Goal: Task Accomplishment & Management: Use online tool/utility

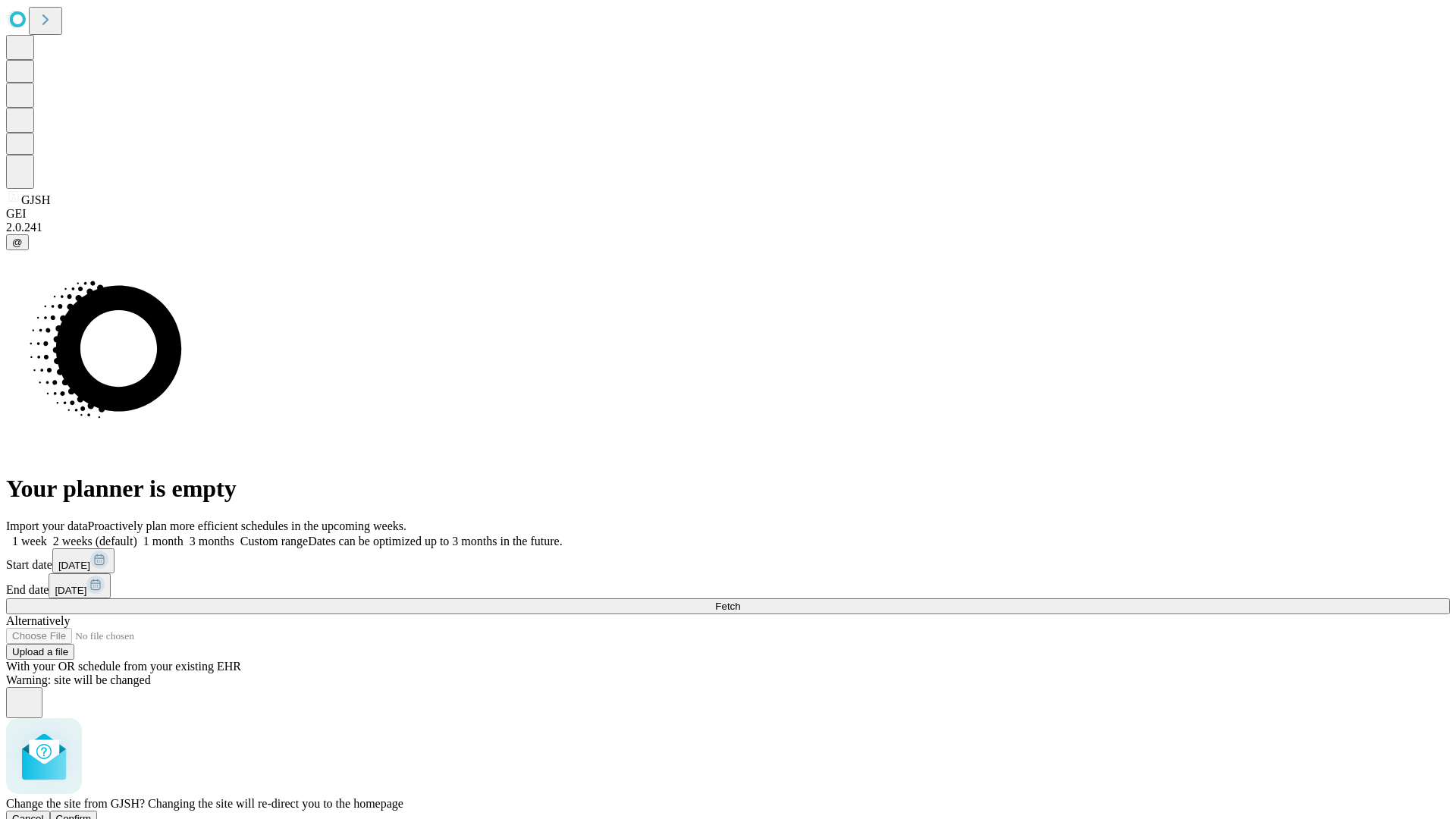
click at [92, 814] on span "Confirm" at bounding box center [74, 819] width 35 height 12
click at [184, 535] on label "1 month" at bounding box center [160, 541] width 46 height 13
click at [741, 601] on span "Fetch" at bounding box center [728, 606] width 25 height 12
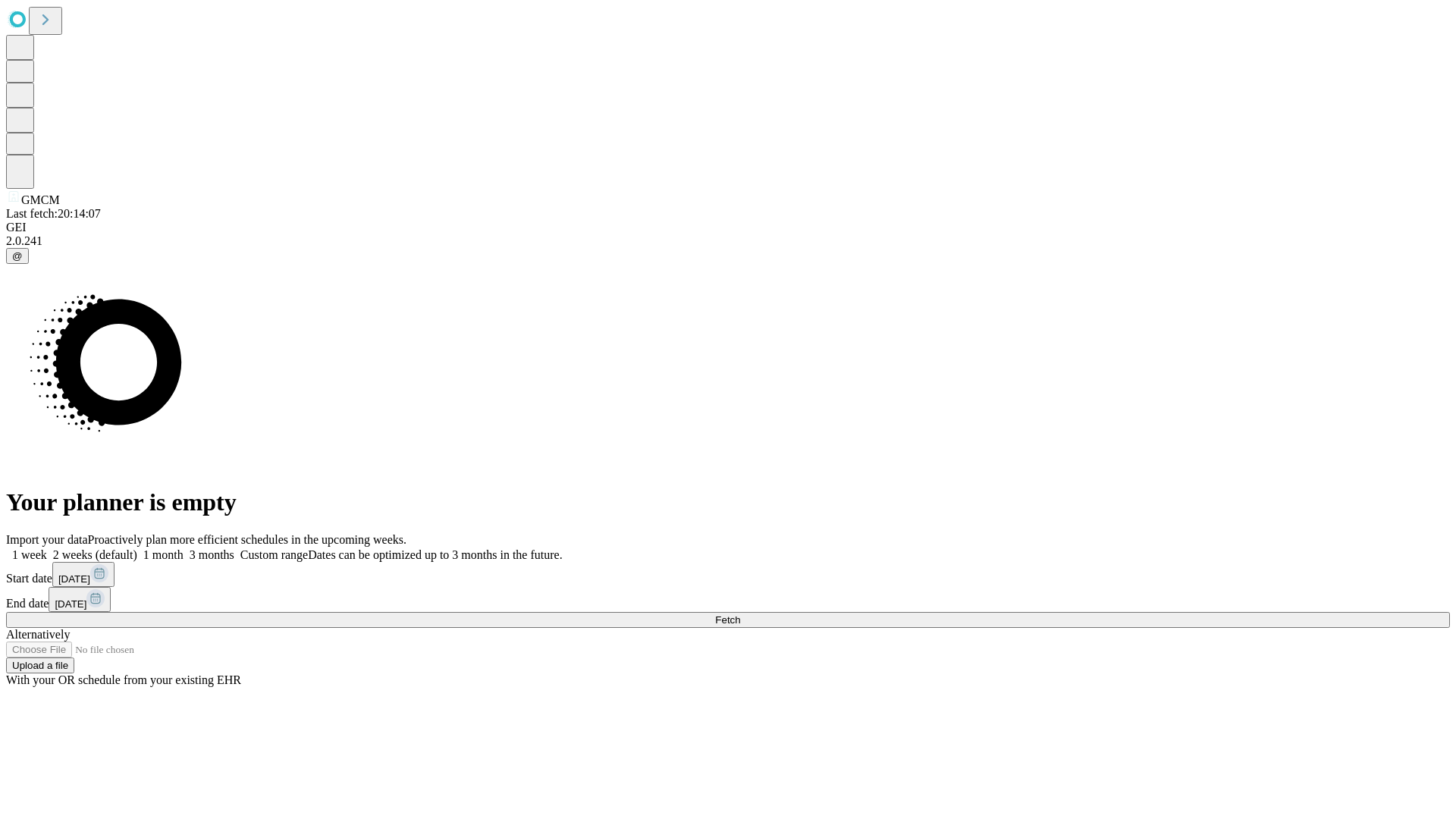
click at [184, 548] on label "1 month" at bounding box center [160, 555] width 46 height 13
click at [741, 614] on span "Fetch" at bounding box center [728, 620] width 25 height 12
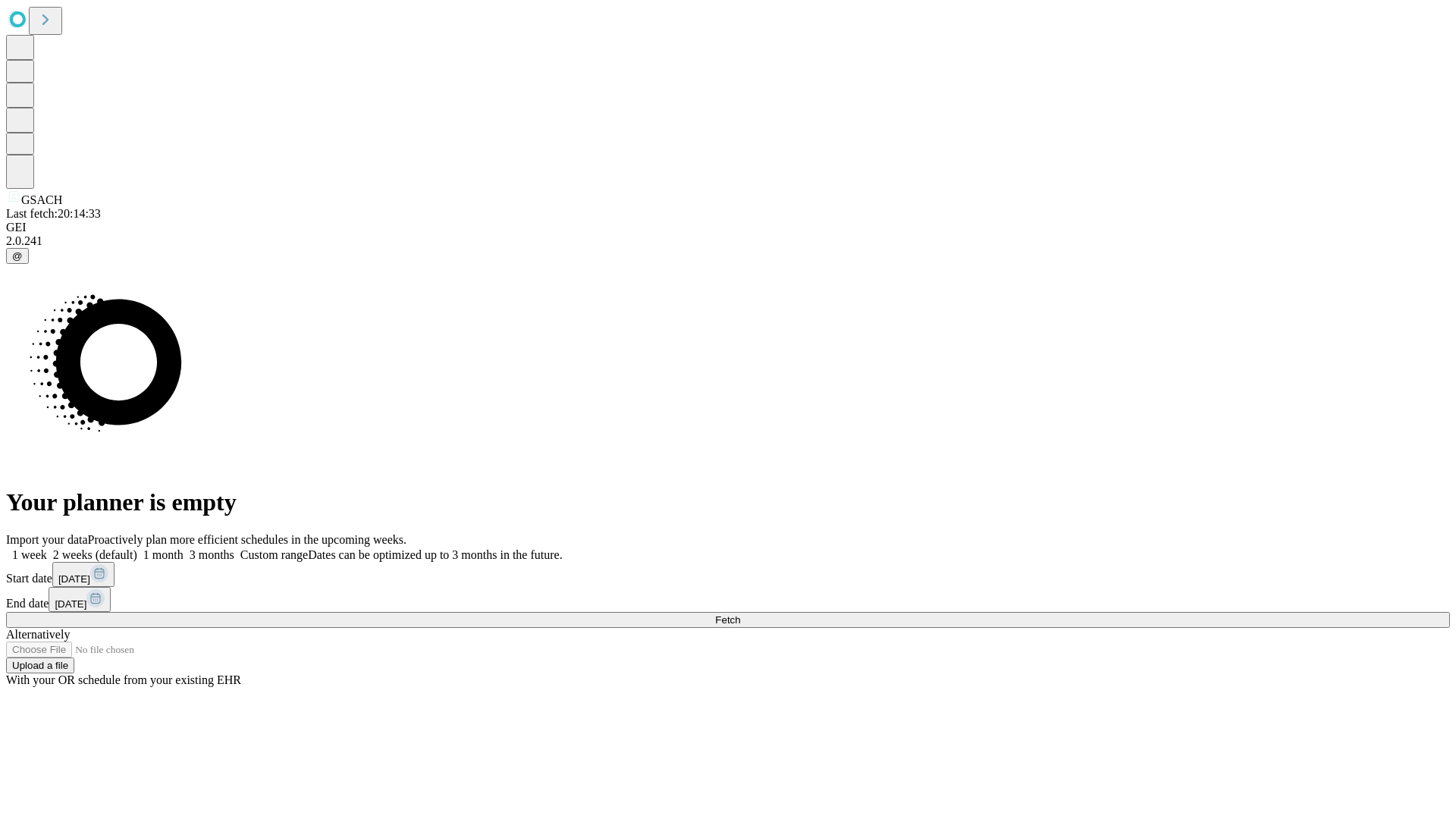
click at [184, 548] on label "1 month" at bounding box center [160, 555] width 46 height 13
click at [741, 614] on span "Fetch" at bounding box center [728, 620] width 25 height 12
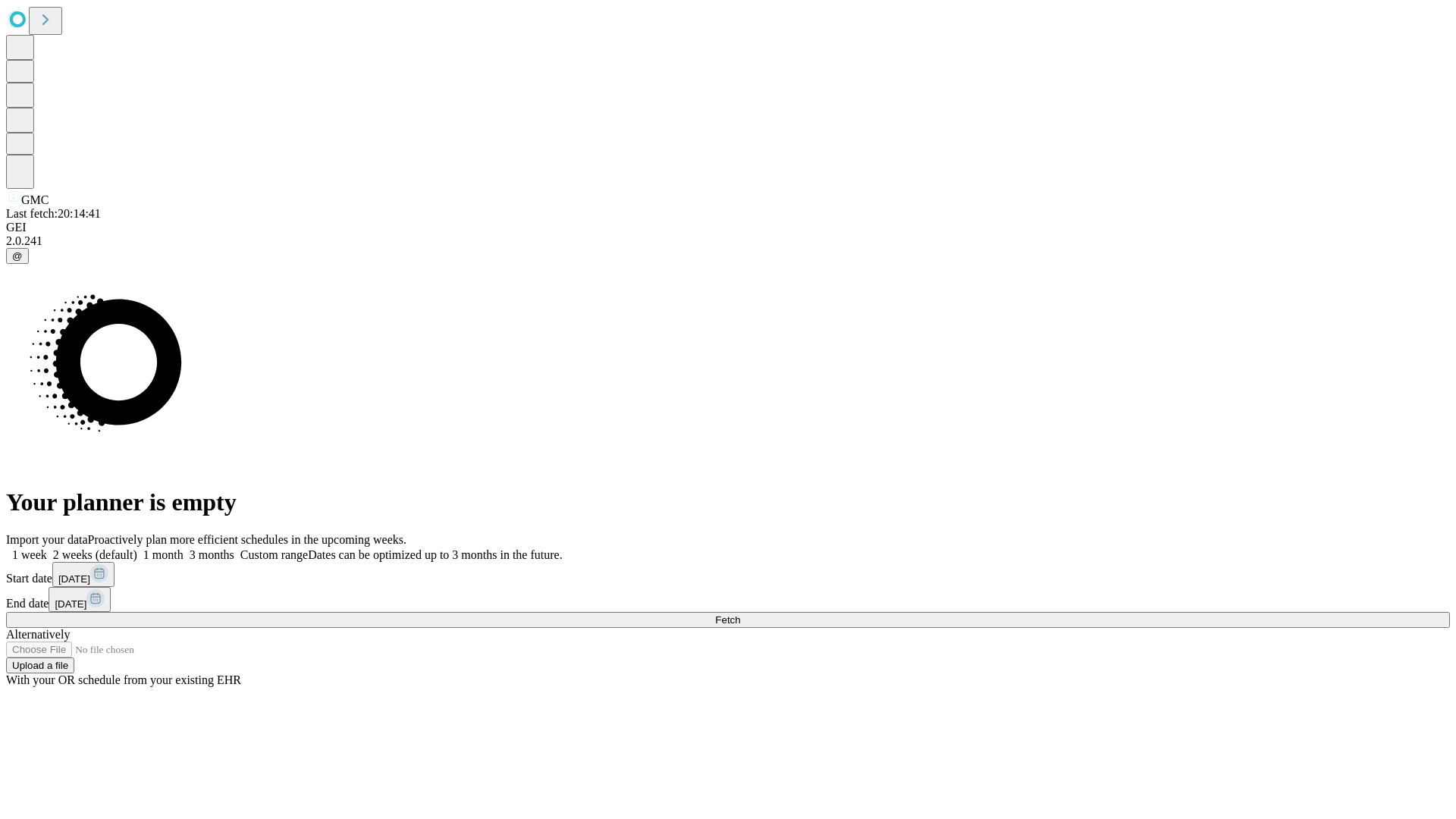
click at [184, 548] on label "1 month" at bounding box center [160, 555] width 46 height 13
click at [741, 614] on span "Fetch" at bounding box center [728, 620] width 25 height 12
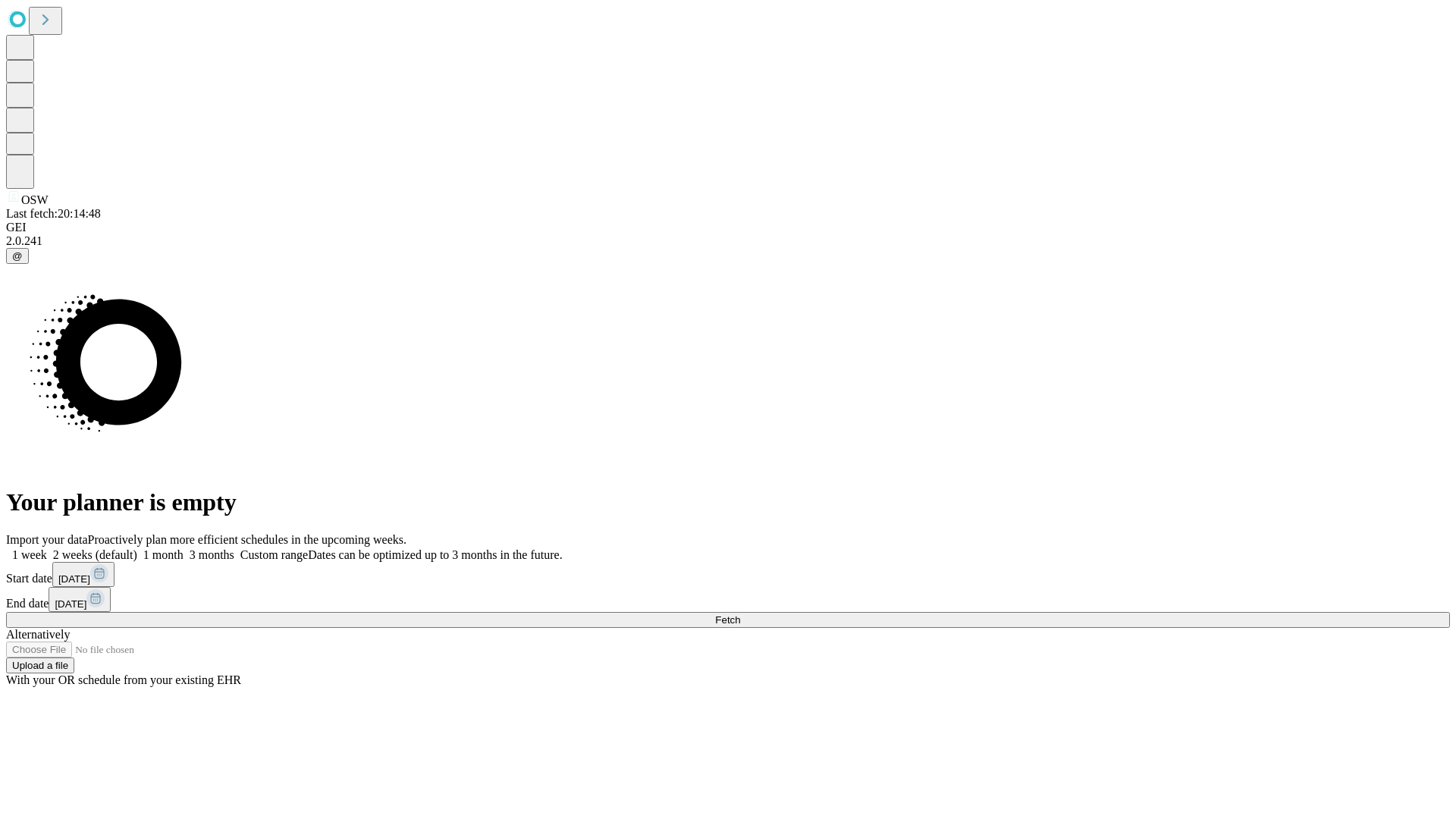
click at [741, 614] on span "Fetch" at bounding box center [728, 620] width 25 height 12
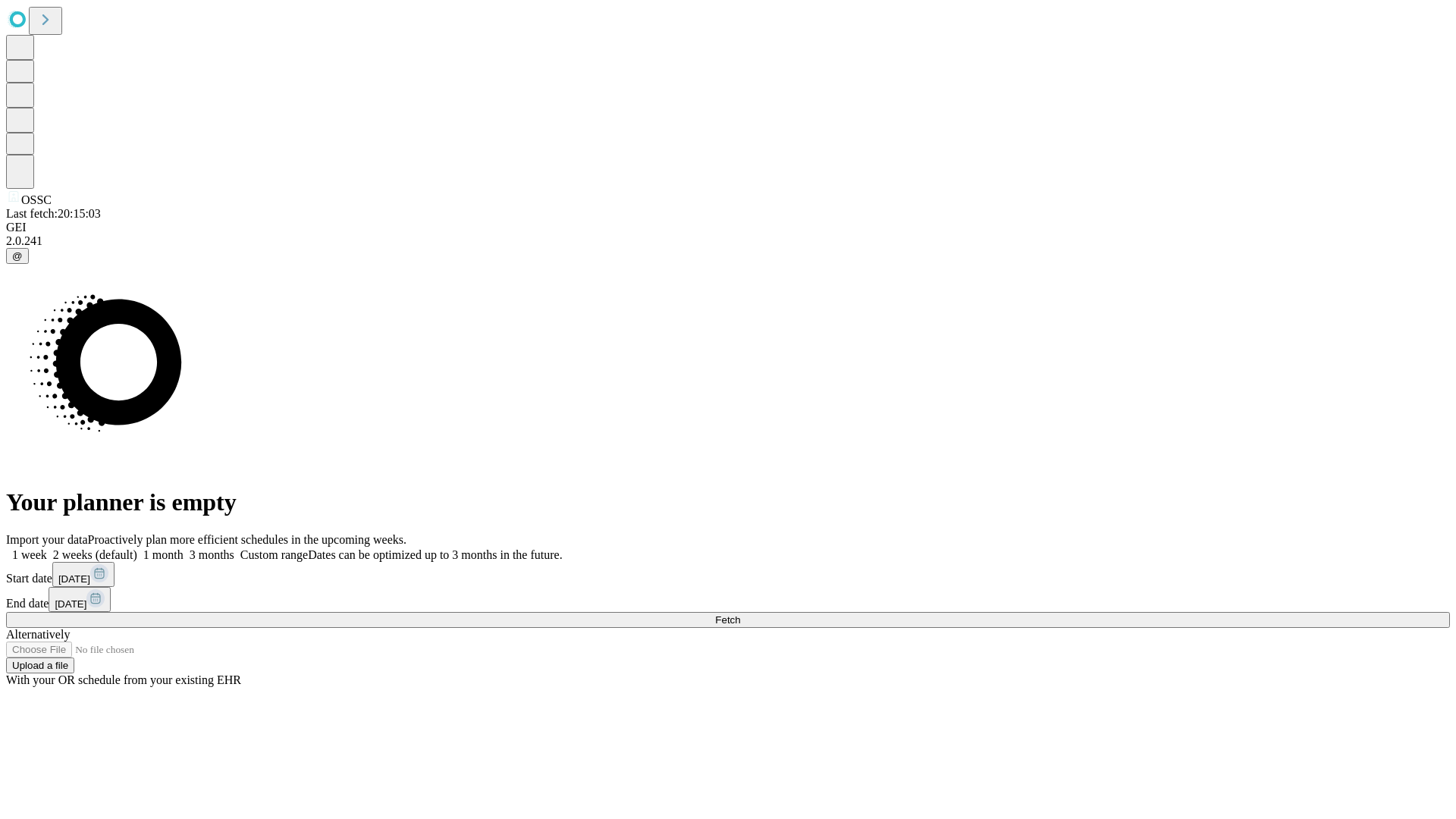
click at [184, 548] on label "1 month" at bounding box center [160, 555] width 46 height 13
click at [741, 614] on span "Fetch" at bounding box center [728, 620] width 25 height 12
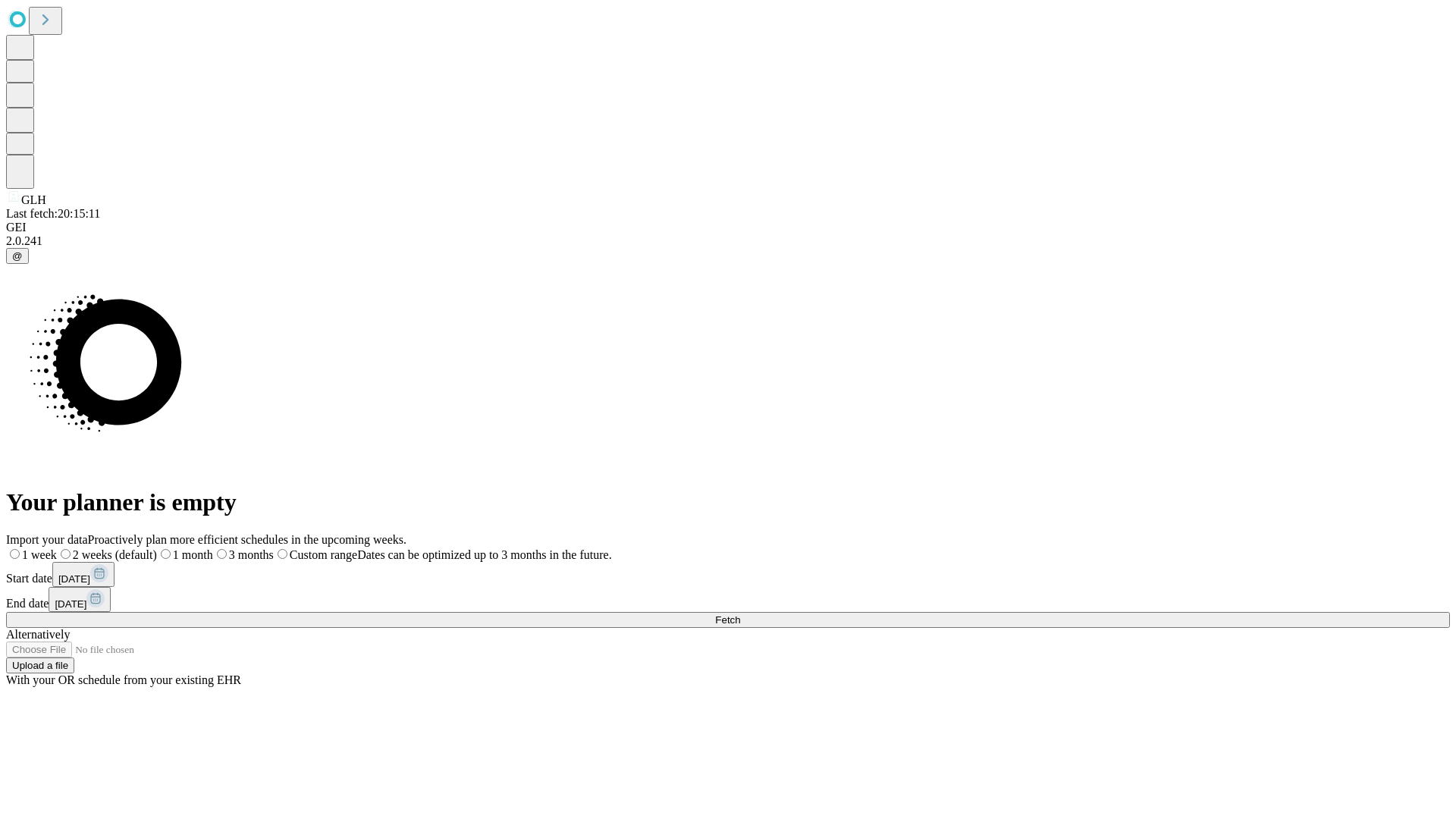
click at [213, 548] on label "1 month" at bounding box center [185, 555] width 56 height 13
click at [741, 614] on span "Fetch" at bounding box center [728, 620] width 25 height 12
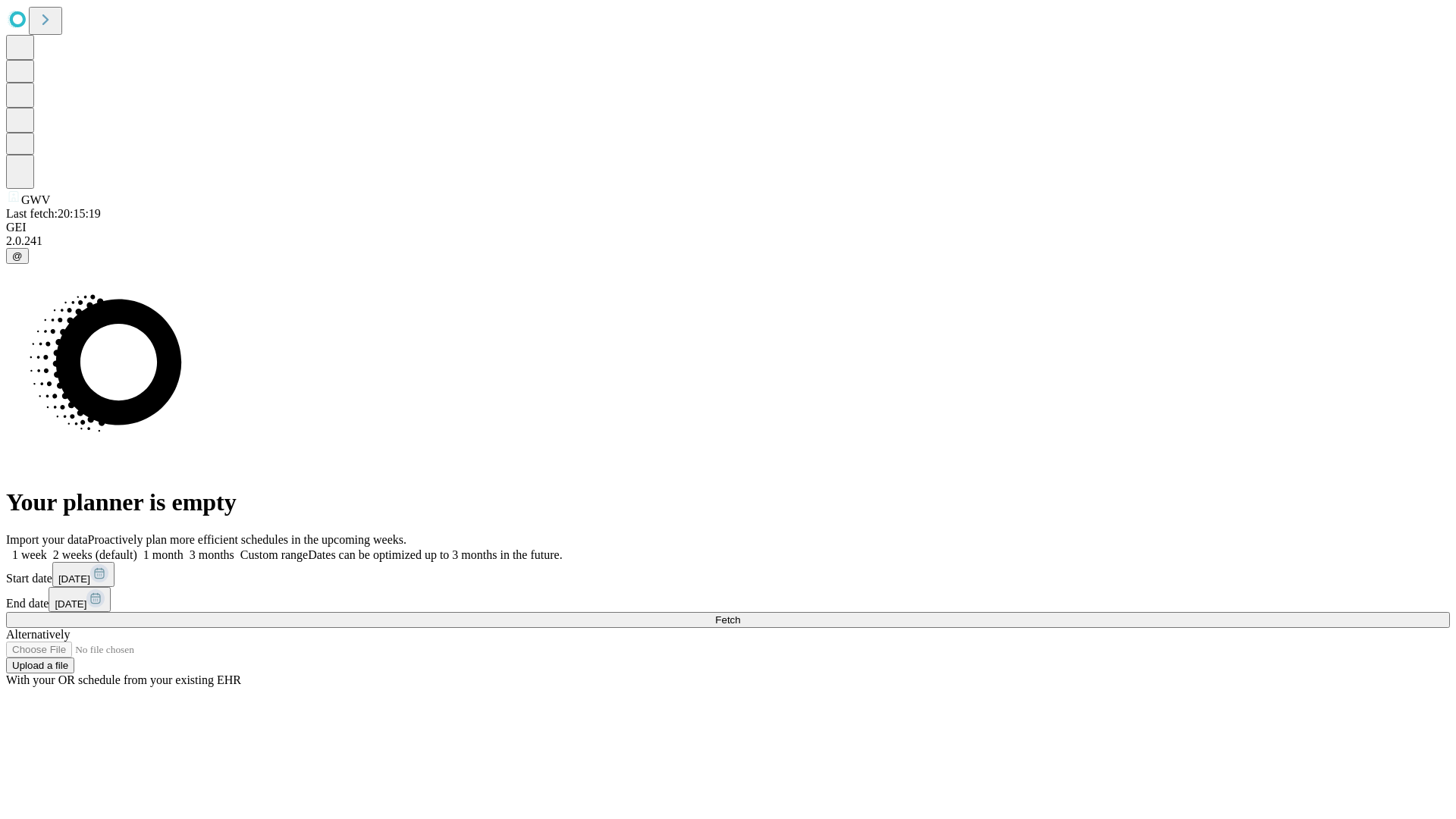
click at [184, 548] on label "1 month" at bounding box center [160, 555] width 46 height 13
click at [741, 614] on span "Fetch" at bounding box center [728, 620] width 25 height 12
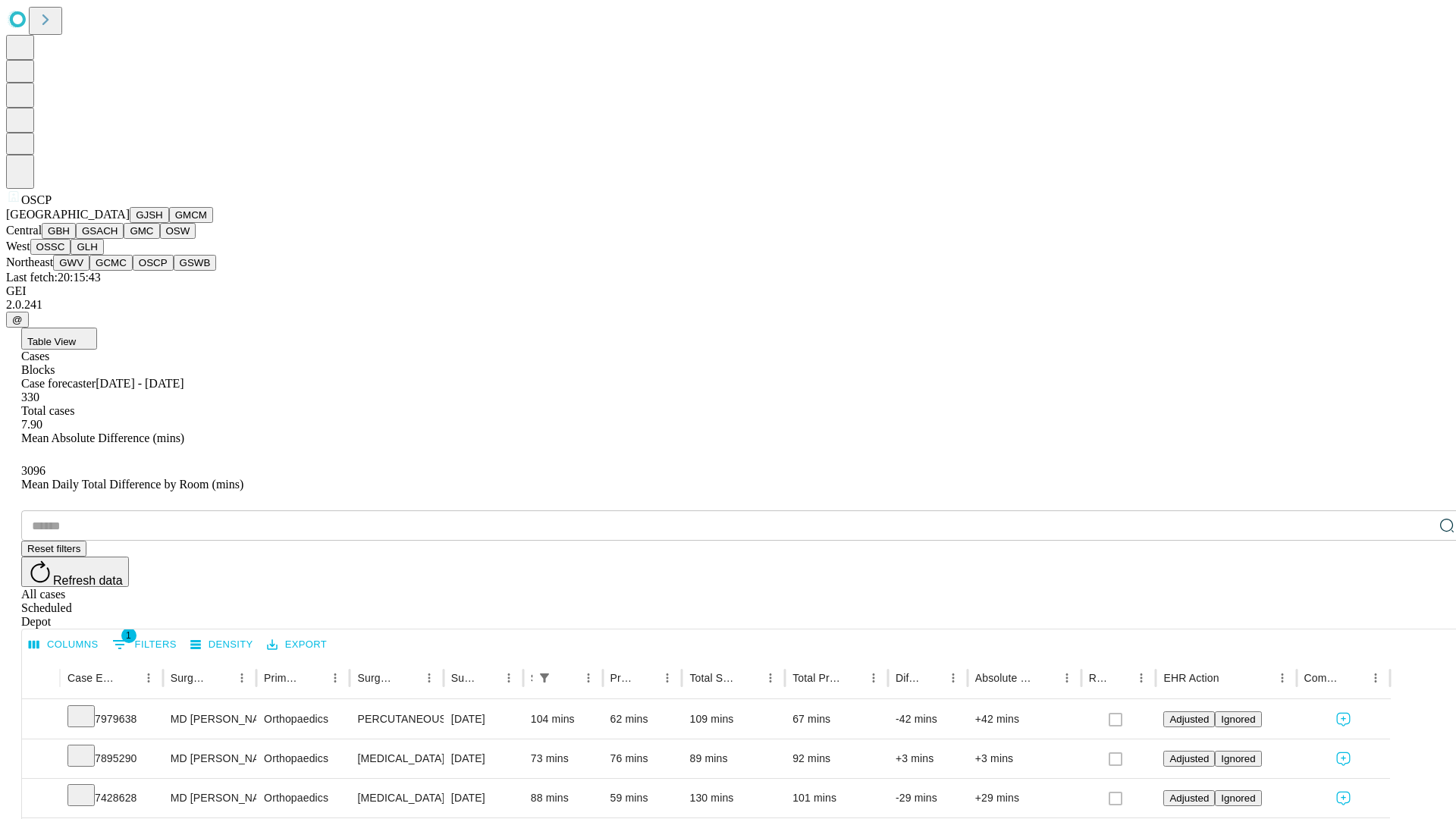
click at [173, 271] on button "GSWB" at bounding box center [195, 263] width 43 height 16
